Goal: Task Accomplishment & Management: Manage account settings

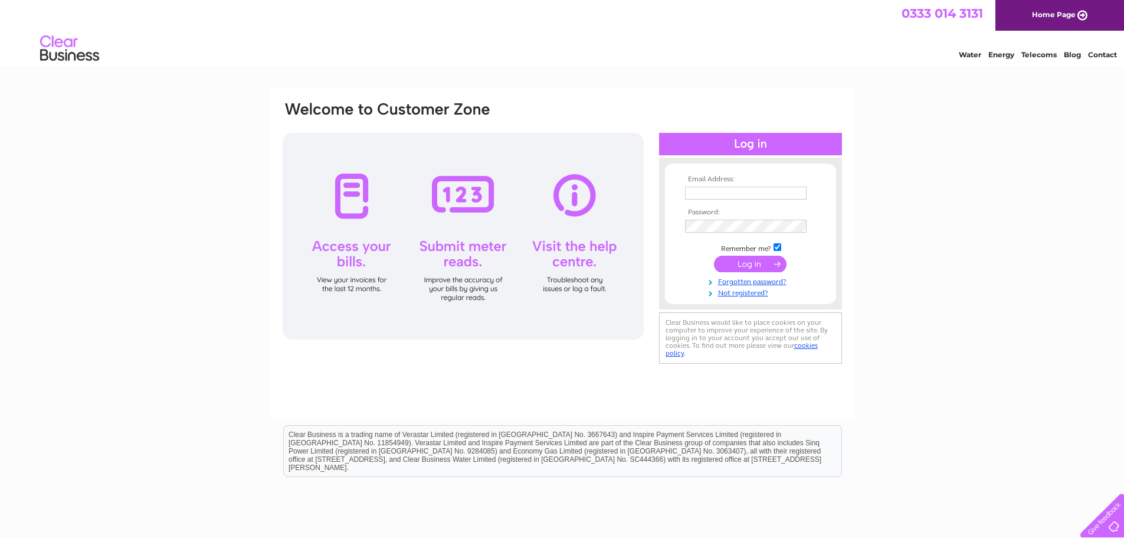
type input "[EMAIL_ADDRESS][DOMAIN_NAME]"
click at [758, 261] on input "submit" at bounding box center [750, 264] width 73 height 17
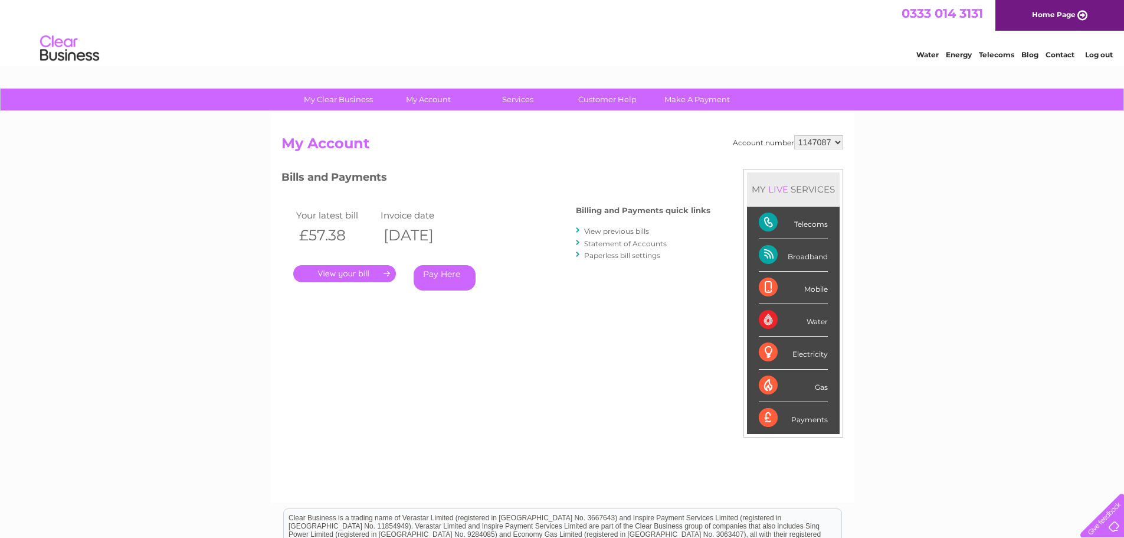
click at [329, 273] on link "." at bounding box center [344, 273] width 103 height 17
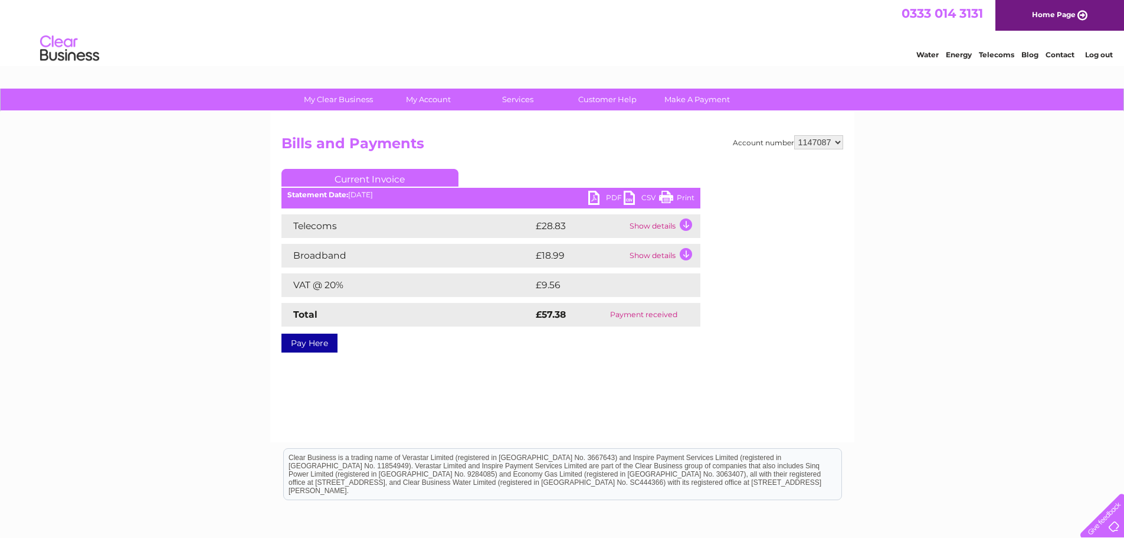
click at [662, 197] on link "Print" at bounding box center [676, 199] width 35 height 17
click at [593, 198] on link "PDF" at bounding box center [605, 199] width 35 height 17
